Goal: Navigation & Orientation: Find specific page/section

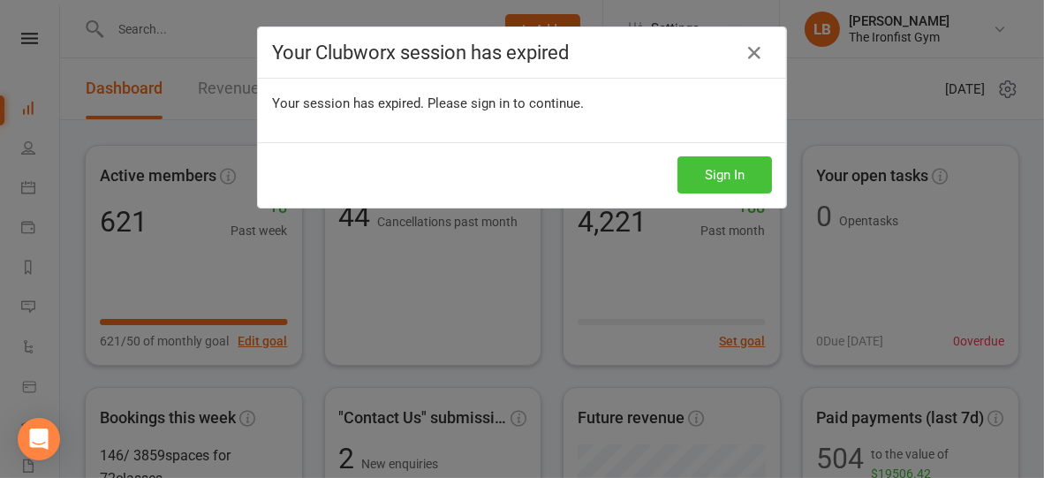
click at [714, 162] on button "Sign In" at bounding box center [724, 174] width 94 height 37
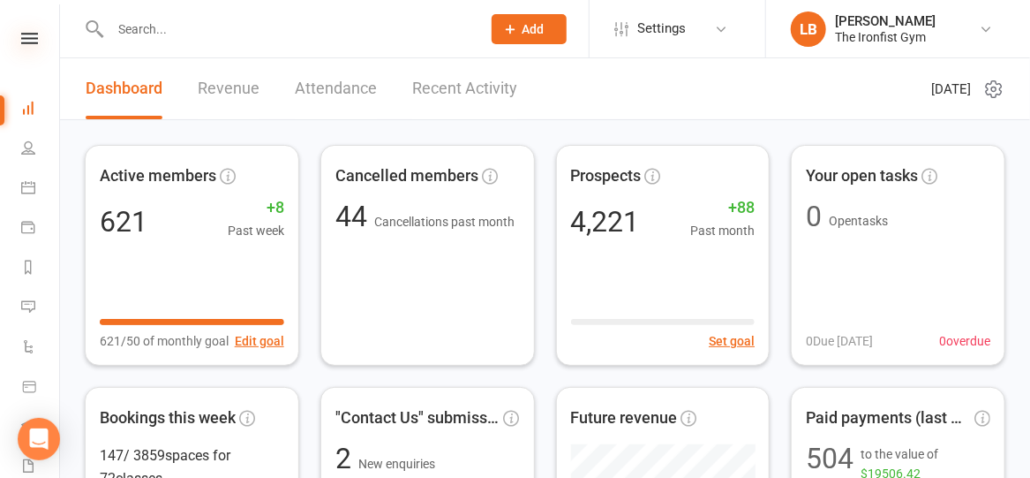
click at [28, 35] on icon at bounding box center [29, 38] width 17 height 11
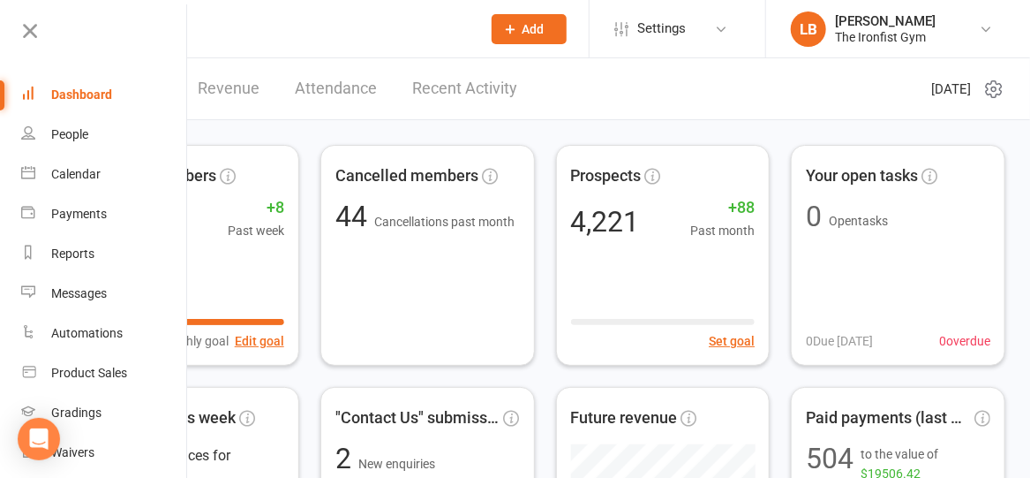
click at [73, 96] on div "Dashboard" at bounding box center [81, 94] width 61 height 14
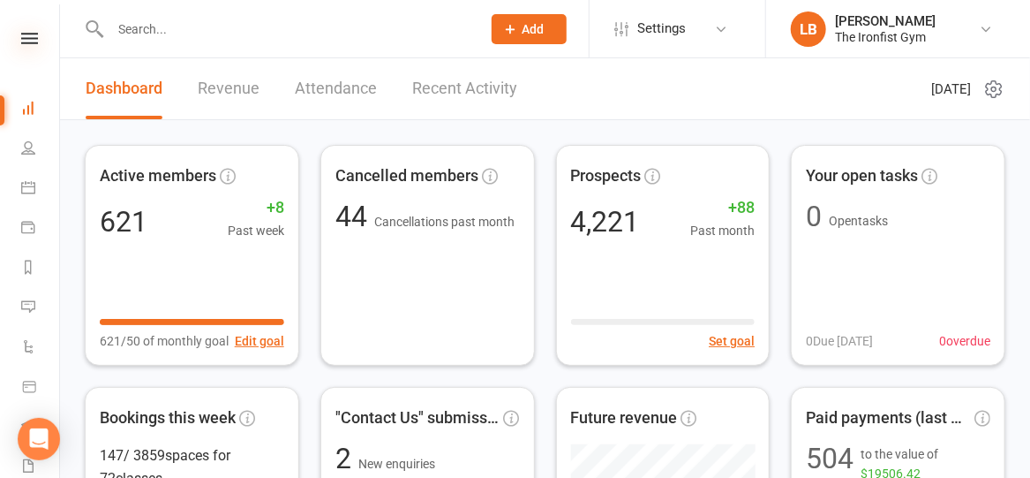
click at [21, 39] on icon at bounding box center [29, 38] width 17 height 11
